Goal: Register for event/course

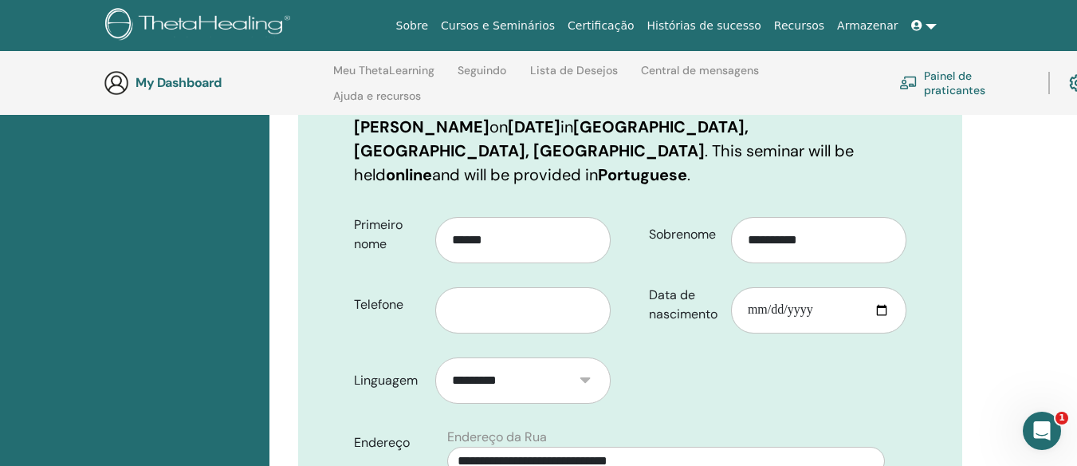
scroll to position [303, 0]
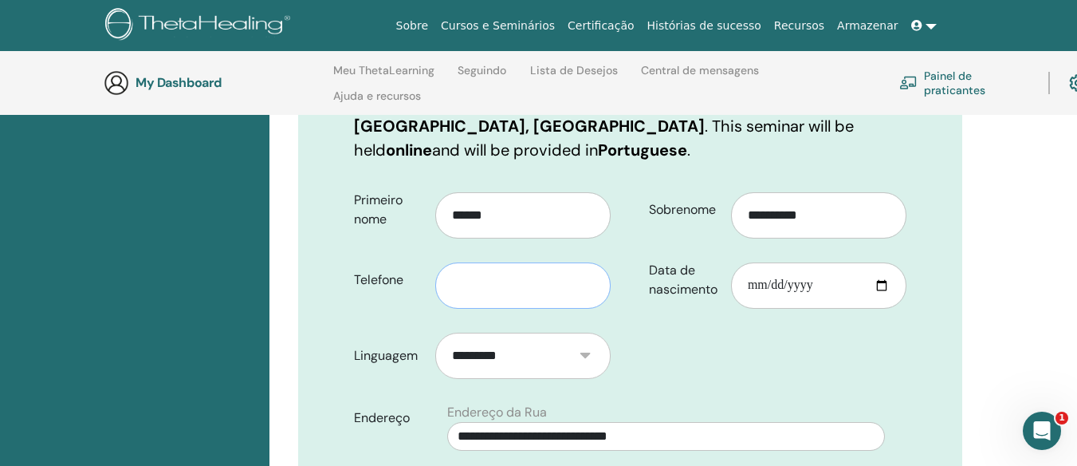
click at [455, 262] on input "text" at bounding box center [522, 285] width 175 height 46
type input "**********"
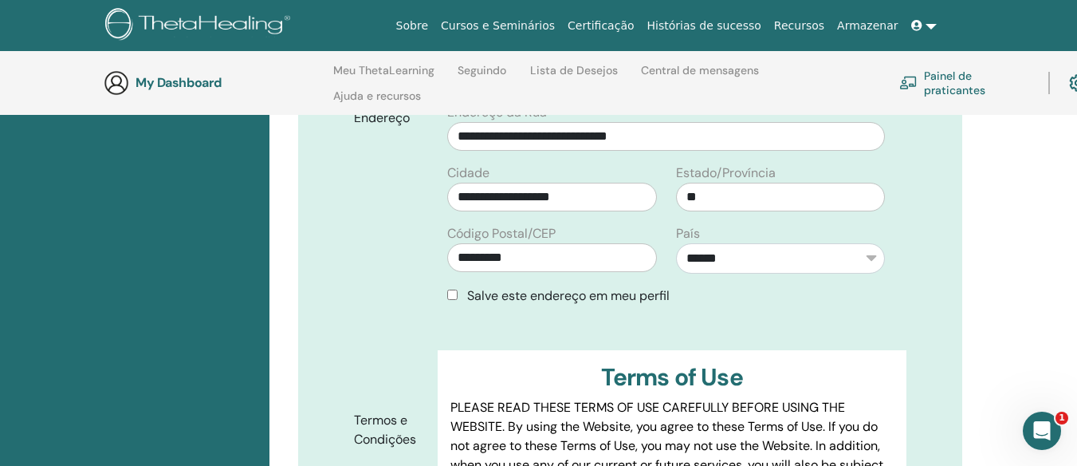
scroll to position [622, 0]
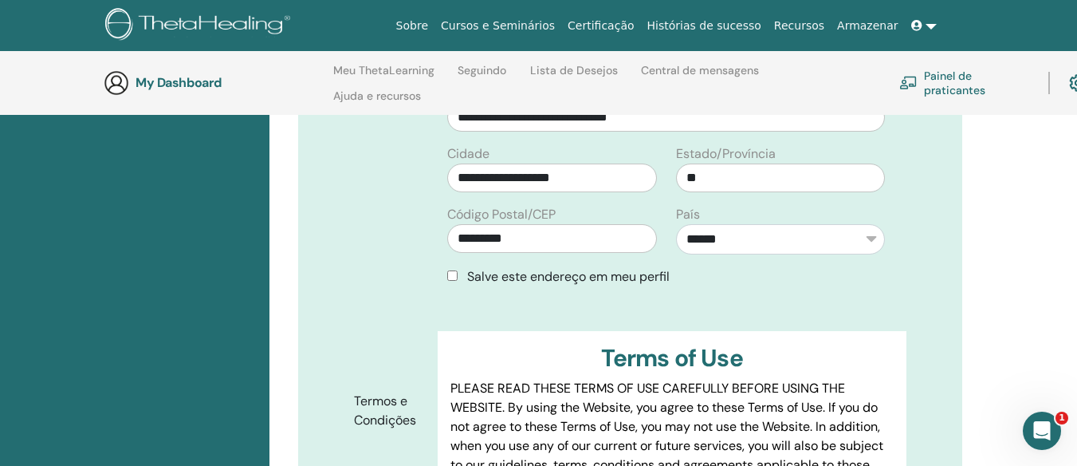
click at [451, 267] on div "Salve este endereço em meu perfil" at bounding box center [666, 276] width 438 height 19
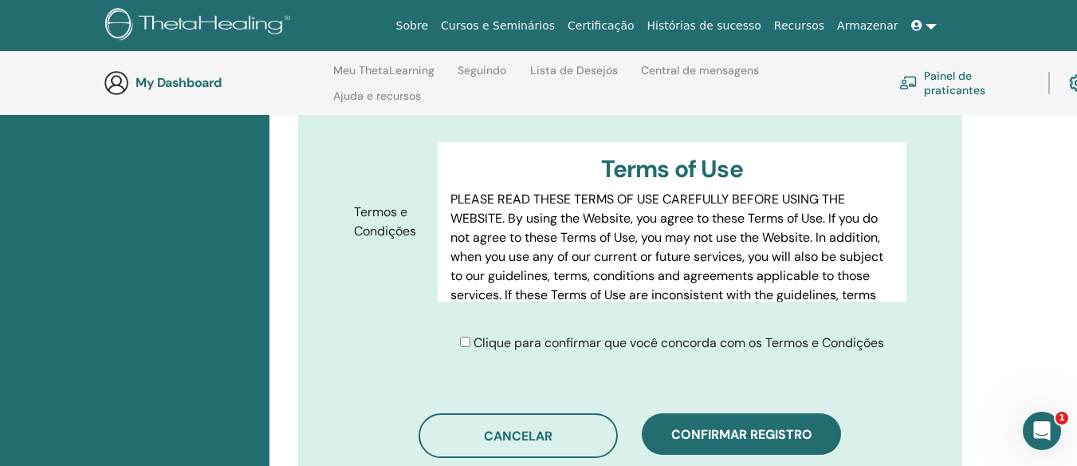
scroll to position [861, 0]
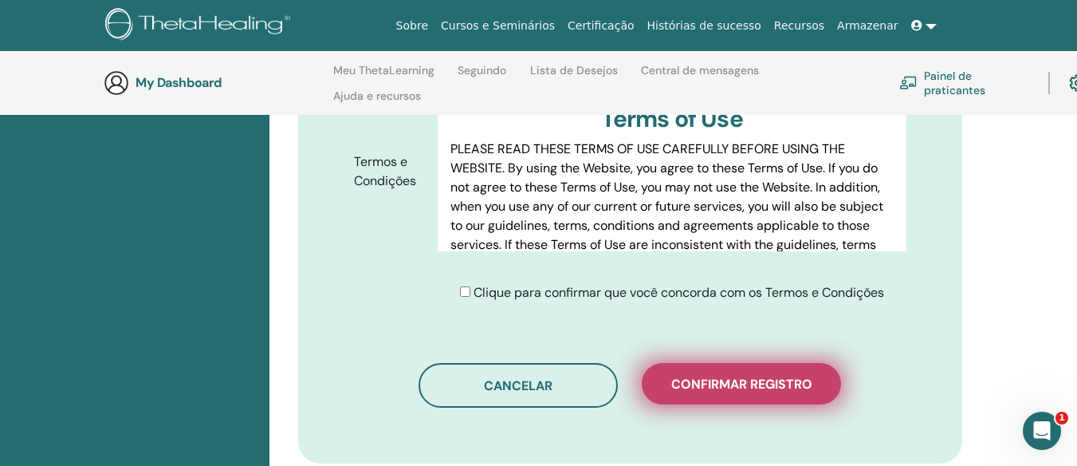
click at [722, 376] on span "Confirmar registro" at bounding box center [741, 384] width 141 height 17
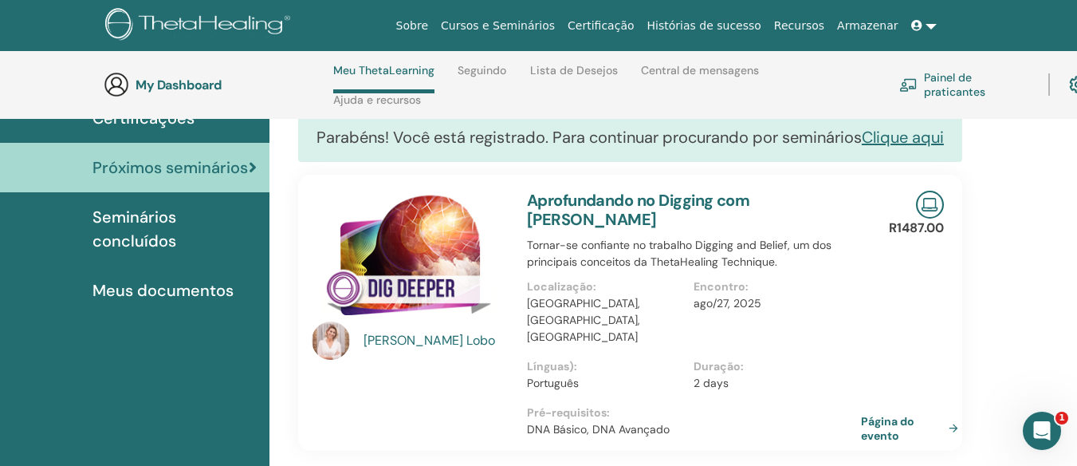
scroll to position [148, 0]
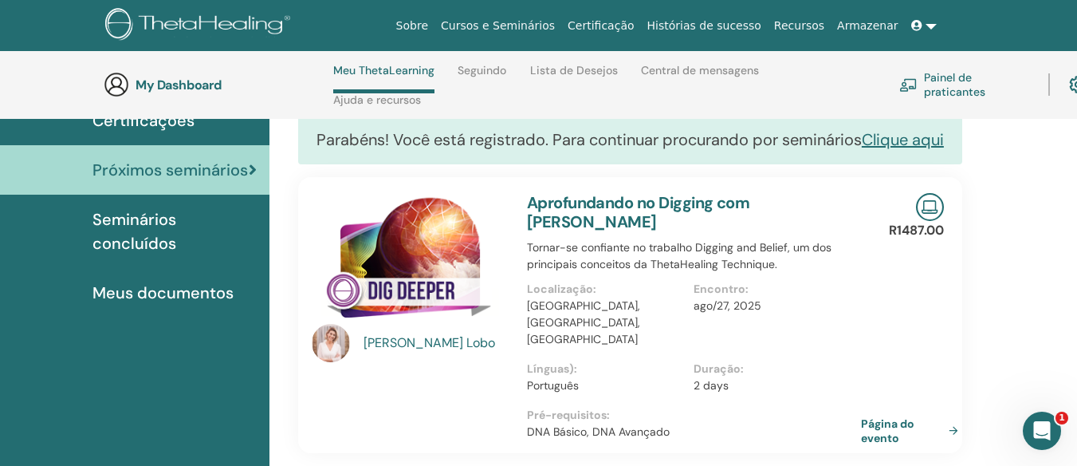
click at [923, 91] on link "Painel de praticantes" at bounding box center [964, 84] width 130 height 35
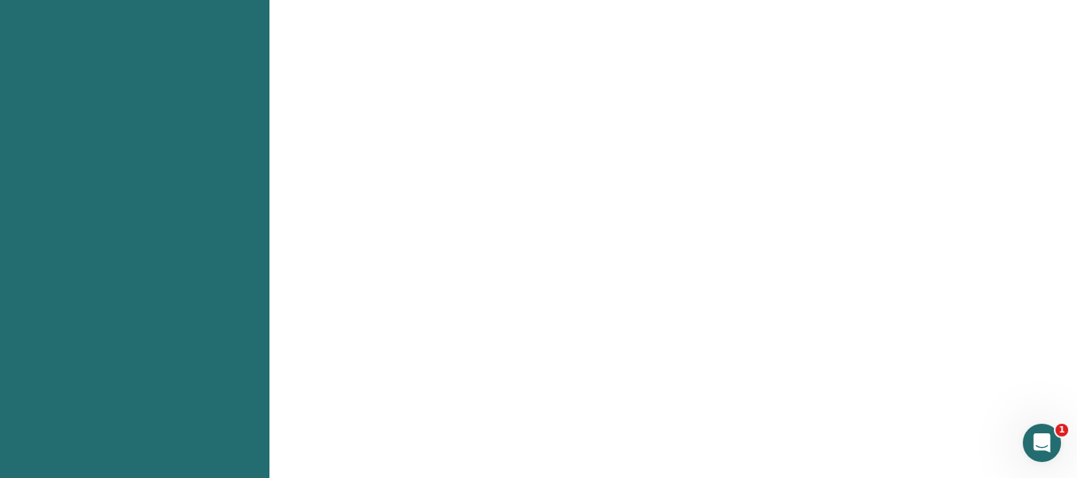
scroll to position [877, 0]
